Goal: Transaction & Acquisition: Purchase product/service

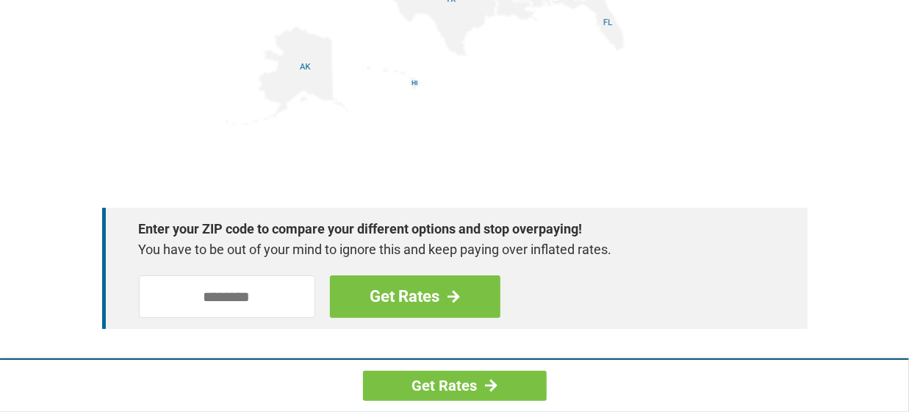
scroll to position [2058, 0]
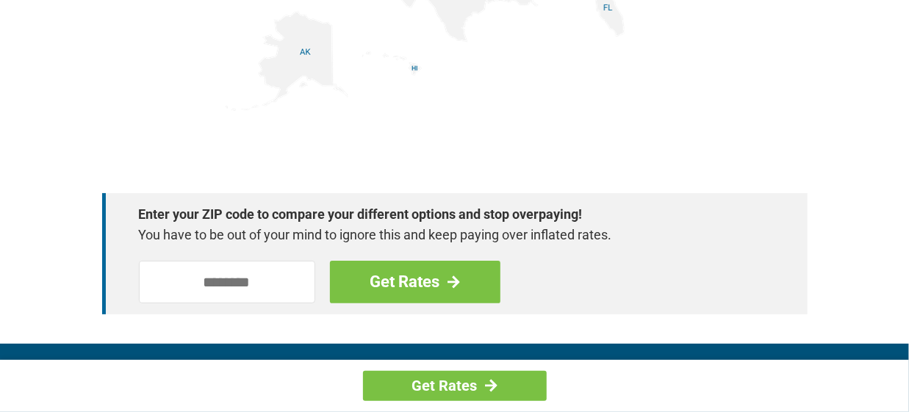
drag, startPoint x: 501, startPoint y: 251, endPoint x: 777, endPoint y: 135, distance: 299.6
click at [174, 285] on input "tel" at bounding box center [227, 282] width 176 height 43
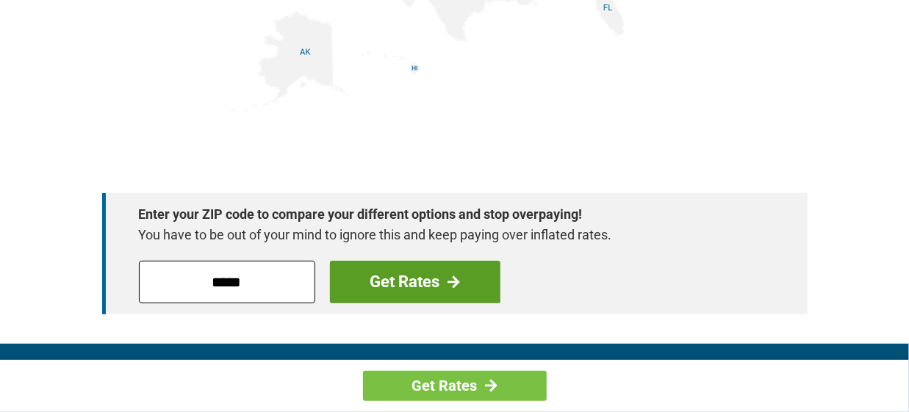
type input "*****"
click at [404, 279] on link "Get Rates" at bounding box center [415, 282] width 171 height 43
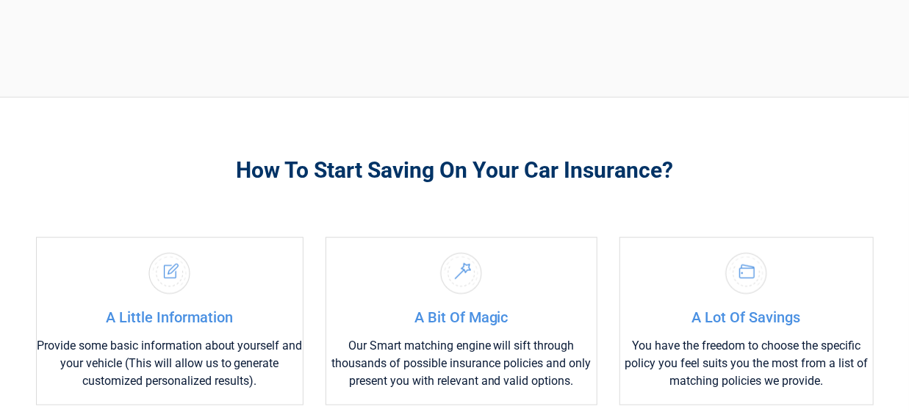
scroll to position [662, 0]
